Goal: Task Accomplishment & Management: Manage account settings

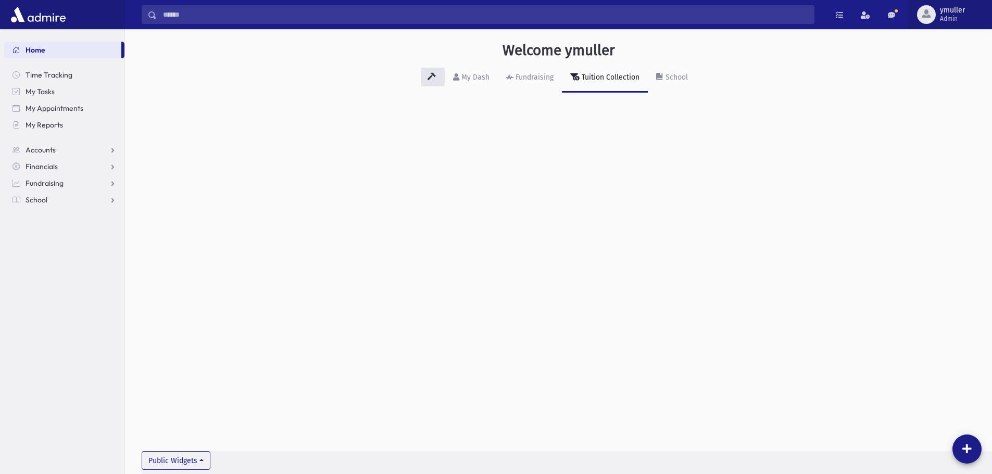
click at [935, 13] on div "button" at bounding box center [926, 14] width 19 height 19
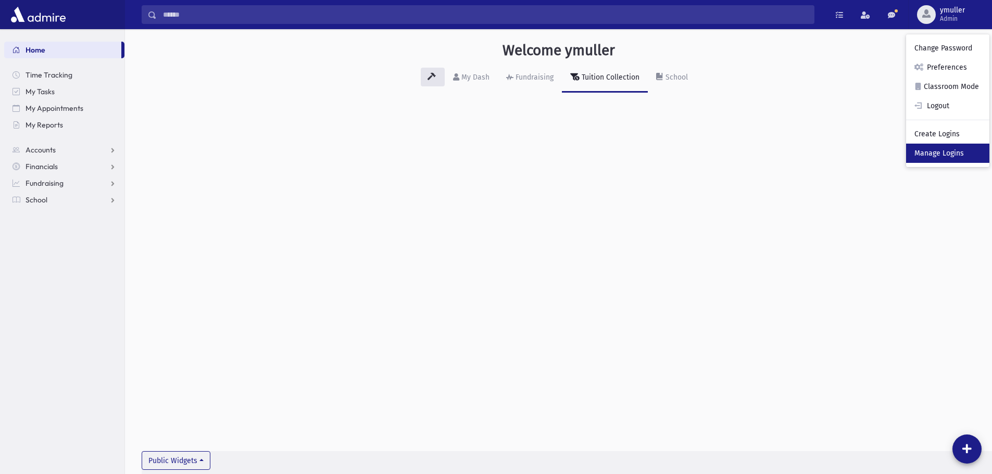
drag, startPoint x: 942, startPoint y: 151, endPoint x: 936, endPoint y: 151, distance: 5.7
click at [942, 151] on link "Manage Logins" at bounding box center [947, 153] width 83 height 19
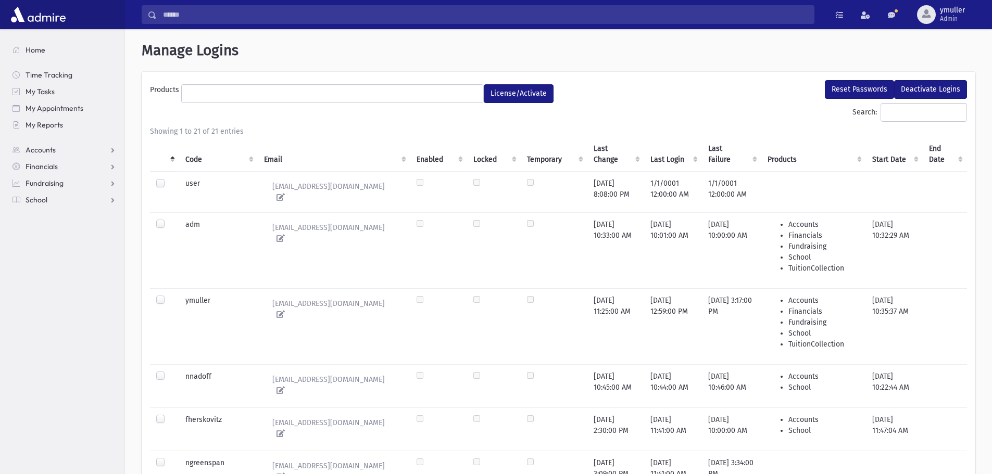
select select
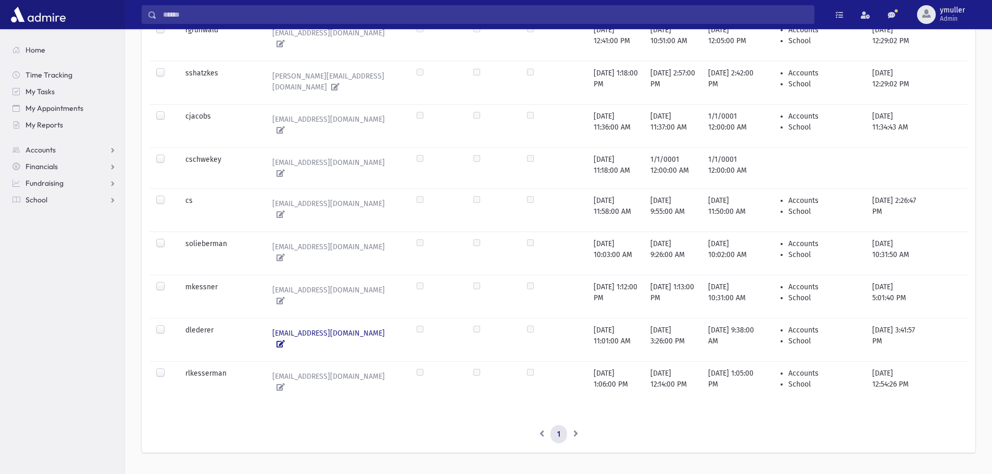
scroll to position [680, 0]
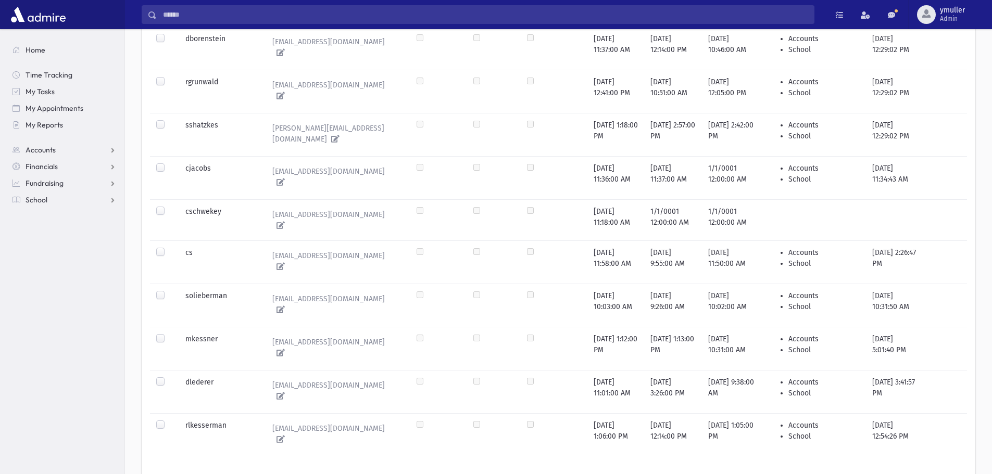
click at [169, 334] on label at bounding box center [169, 334] width 0 height 0
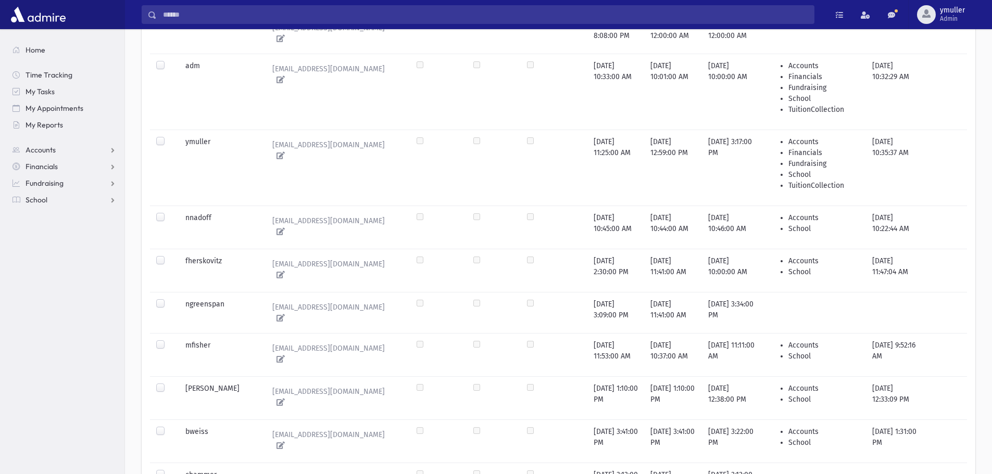
scroll to position [0, 0]
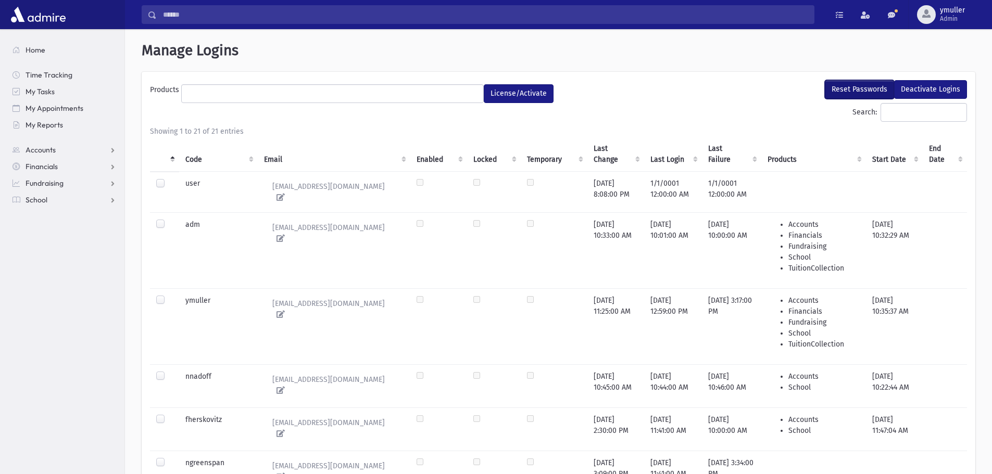
click at [870, 85] on button "Reset Passwords" at bounding box center [859, 89] width 69 height 19
select select
click at [867, 87] on button "Reset Passwords" at bounding box center [859, 89] width 69 height 19
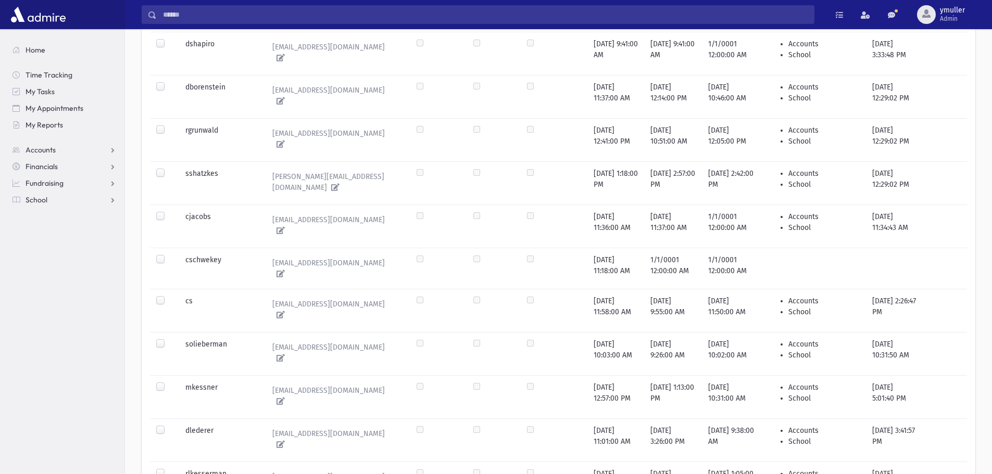
scroll to position [661, 0]
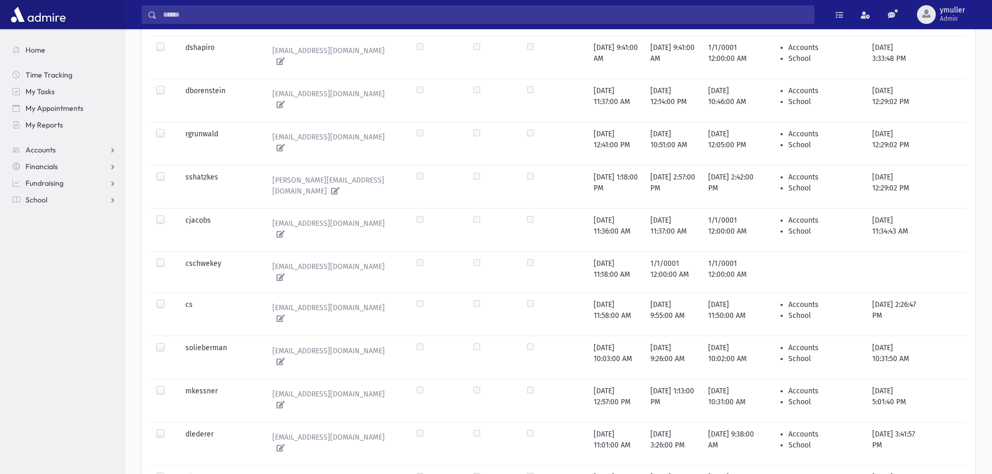
click at [169, 386] on label at bounding box center [169, 386] width 0 height 0
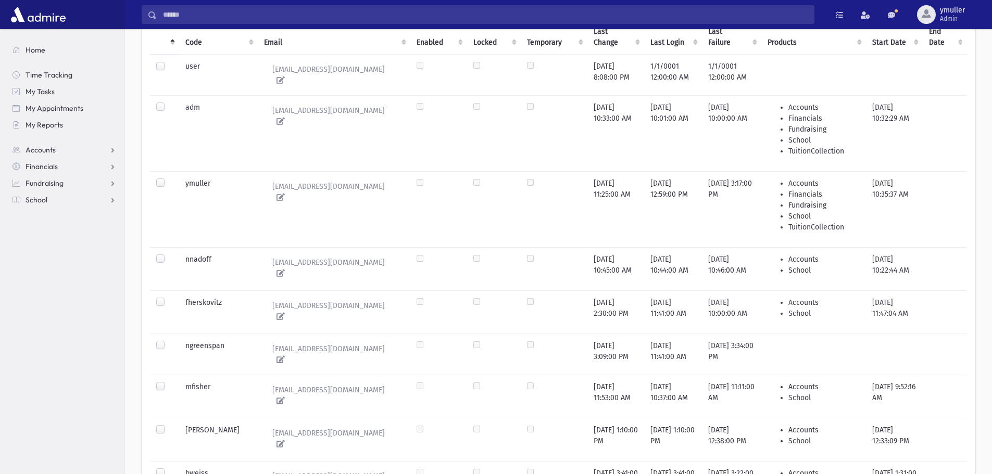
scroll to position [0, 0]
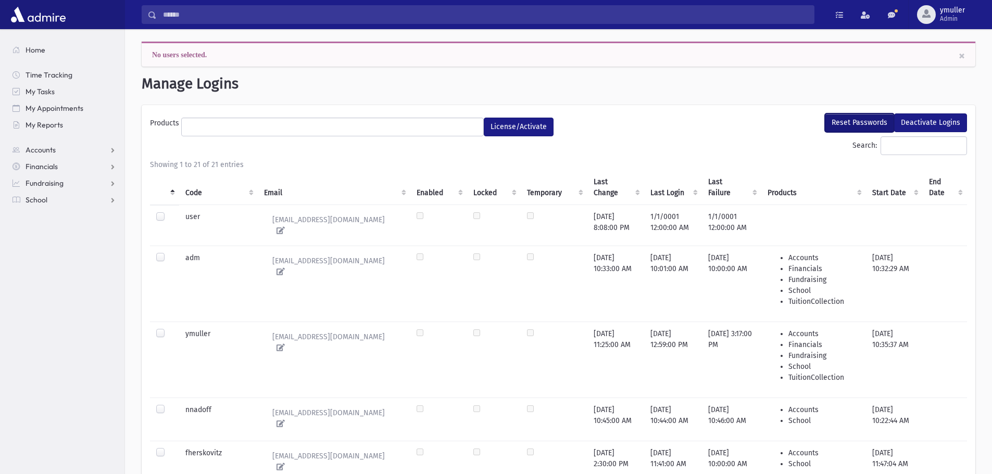
click at [858, 116] on button "Reset Passwords" at bounding box center [859, 123] width 69 height 19
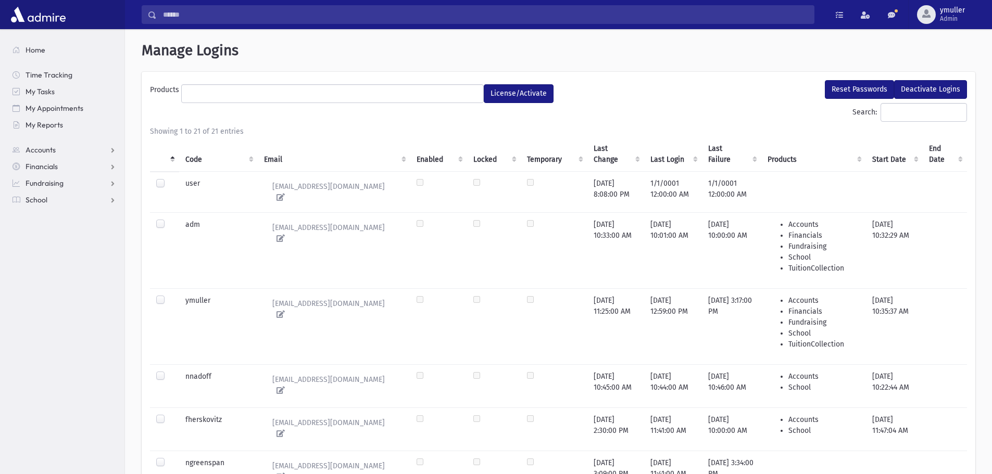
select select
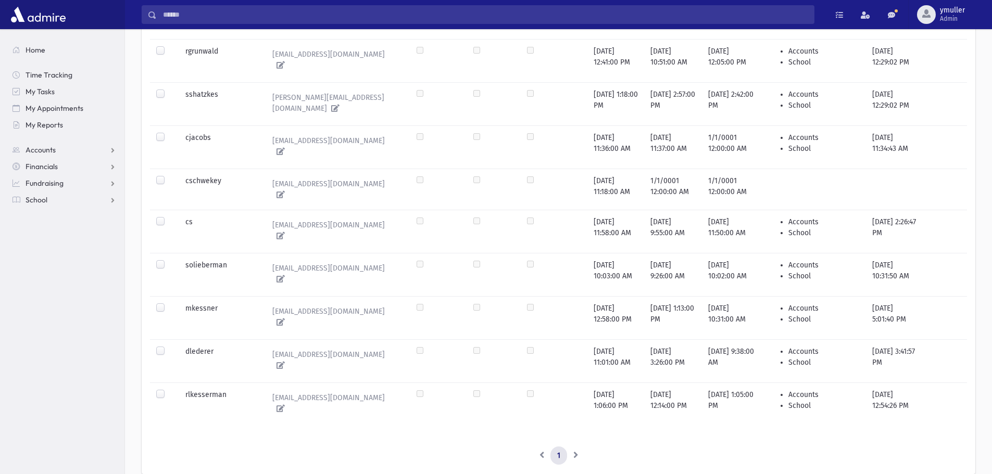
scroll to position [729, 0]
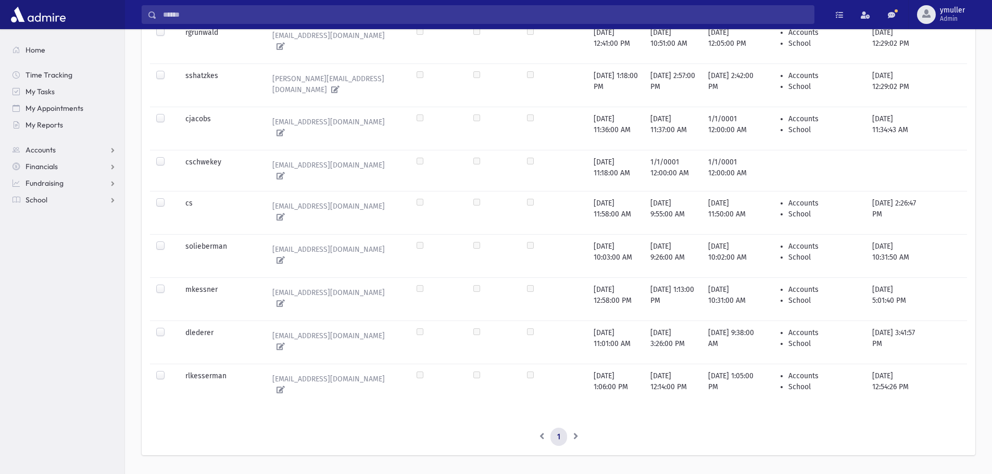
click at [169, 284] on label at bounding box center [169, 284] width 0 height 0
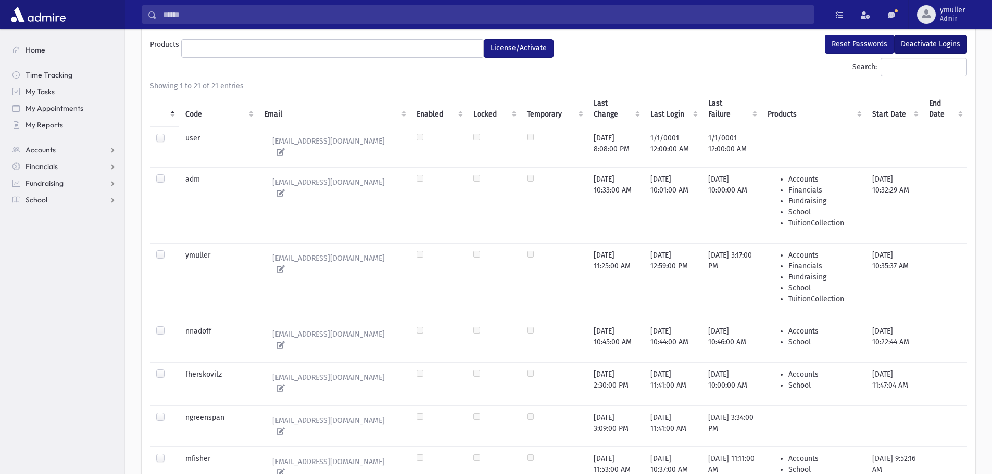
scroll to position [0, 0]
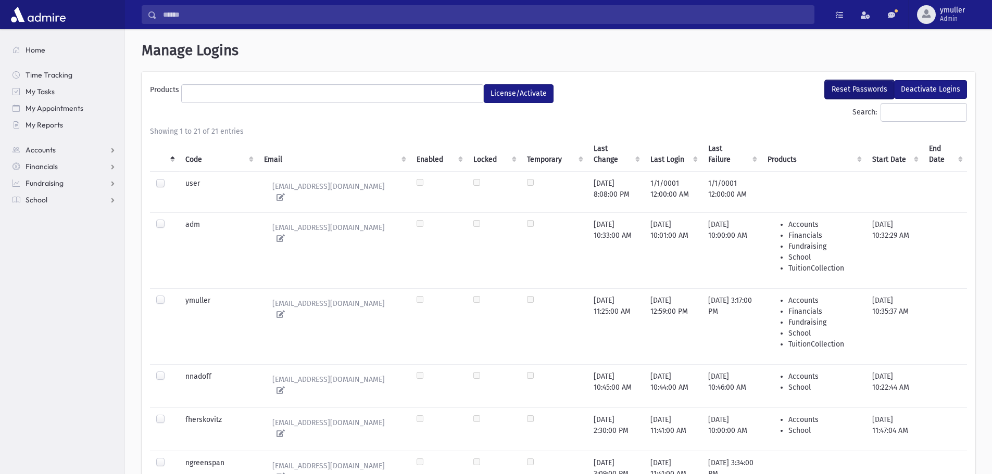
click at [873, 87] on button "Reset Passwords" at bounding box center [859, 89] width 69 height 19
